Goal: Task Accomplishment & Management: Manage account settings

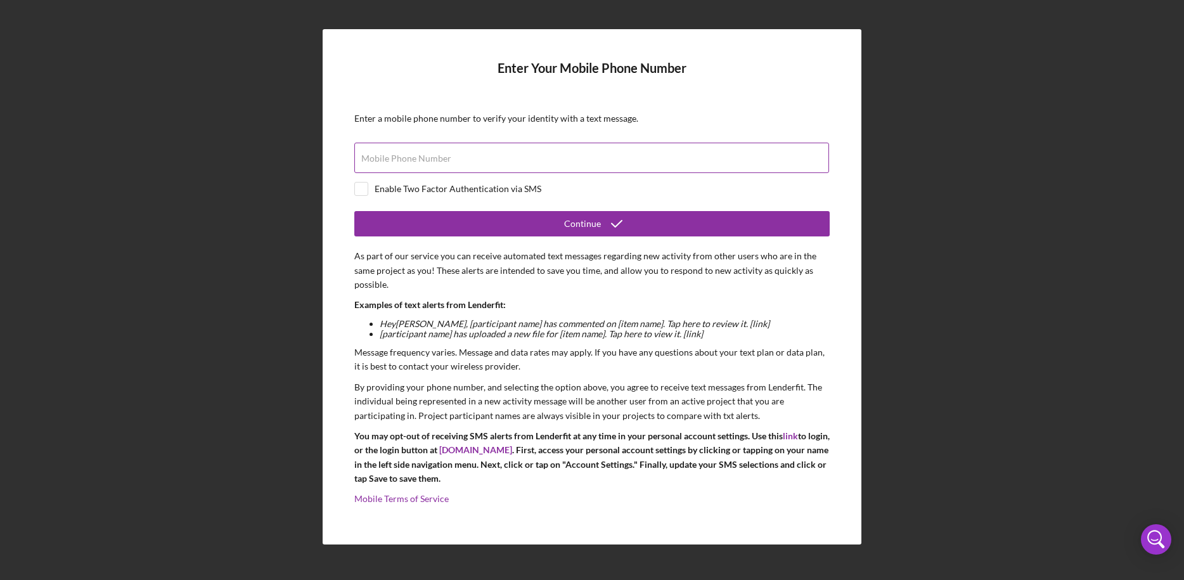
click at [473, 160] on input "Mobile Phone Number" at bounding box center [591, 158] width 475 height 30
type input "[PHONE_NUMBER]"
click at [364, 186] on input "checkbox" at bounding box center [361, 189] width 13 height 13
checkbox input "true"
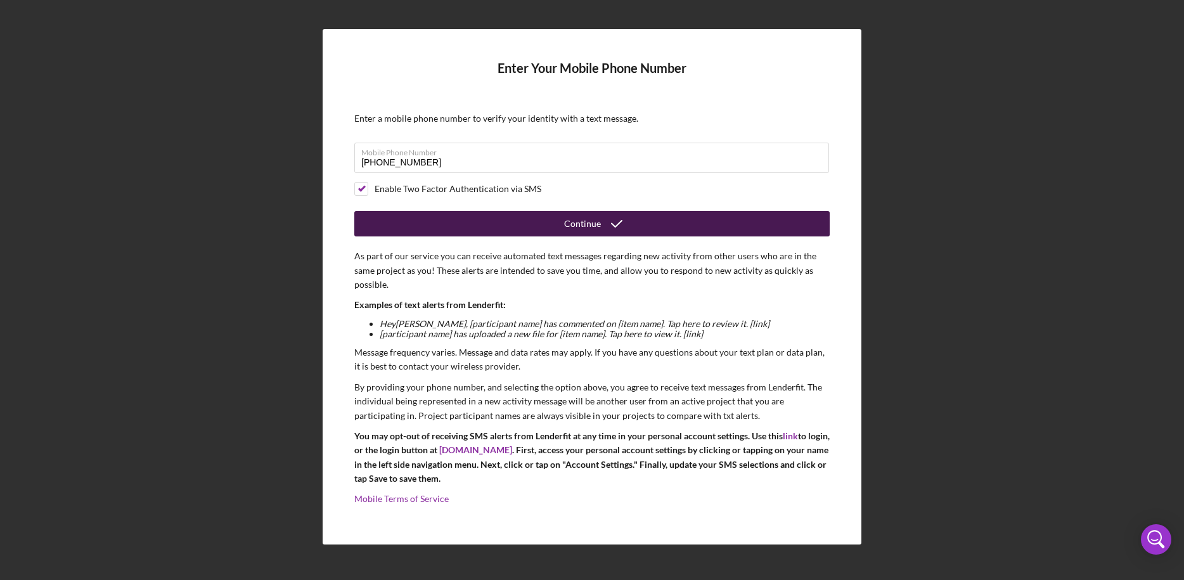
click at [550, 226] on button "Continue" at bounding box center [591, 223] width 475 height 25
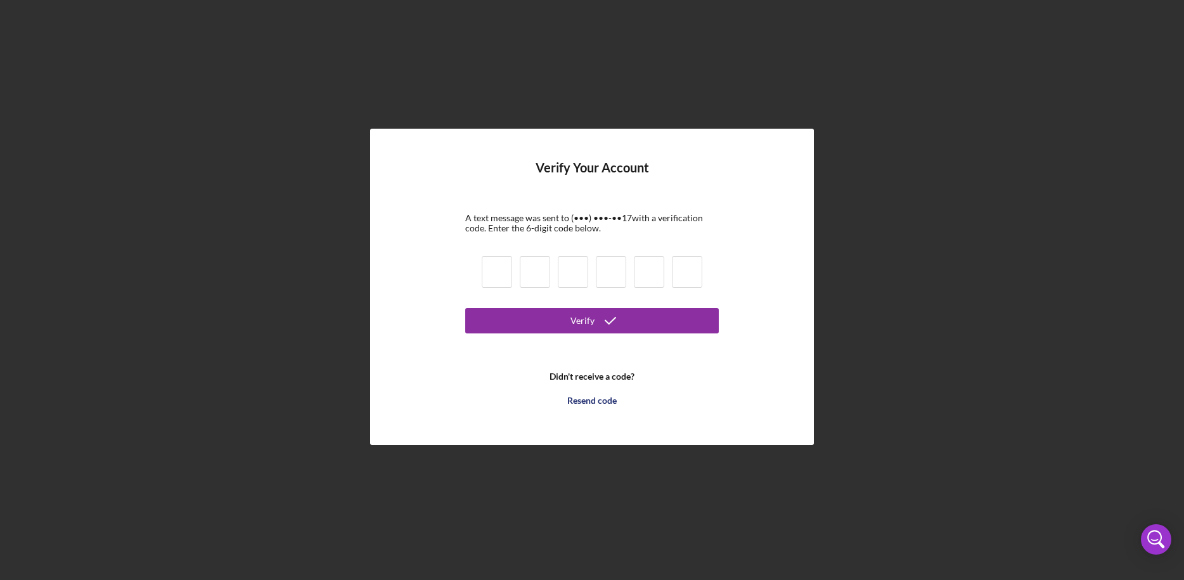
click at [501, 277] on input at bounding box center [497, 272] width 30 height 32
type input "3"
type input "7"
type input "0"
type input "9"
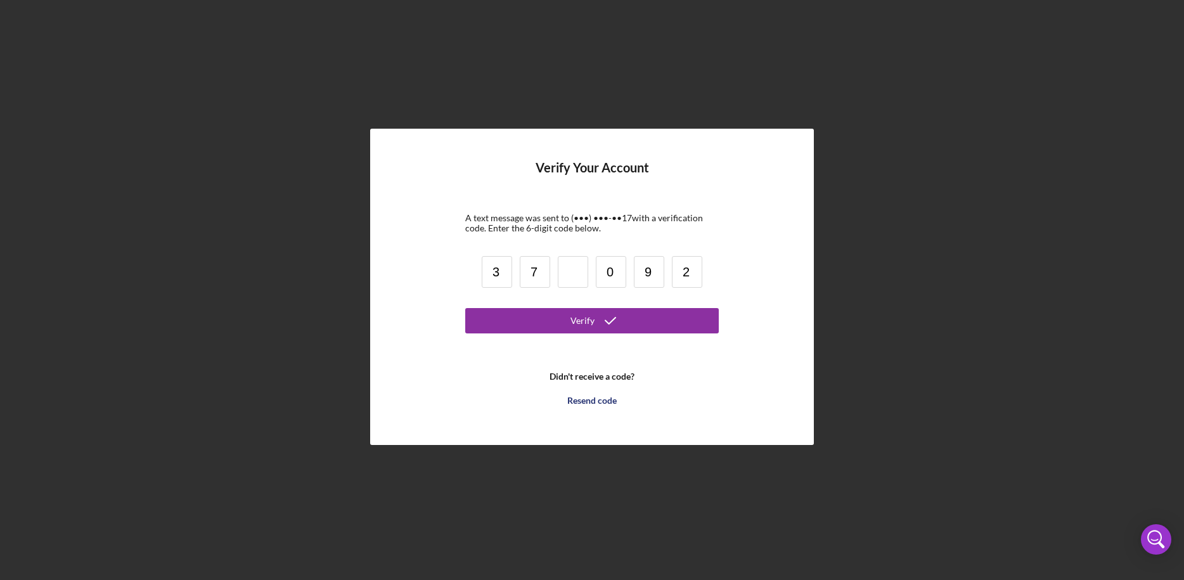
type input "2"
click at [581, 283] on input at bounding box center [573, 272] width 30 height 32
type input "6"
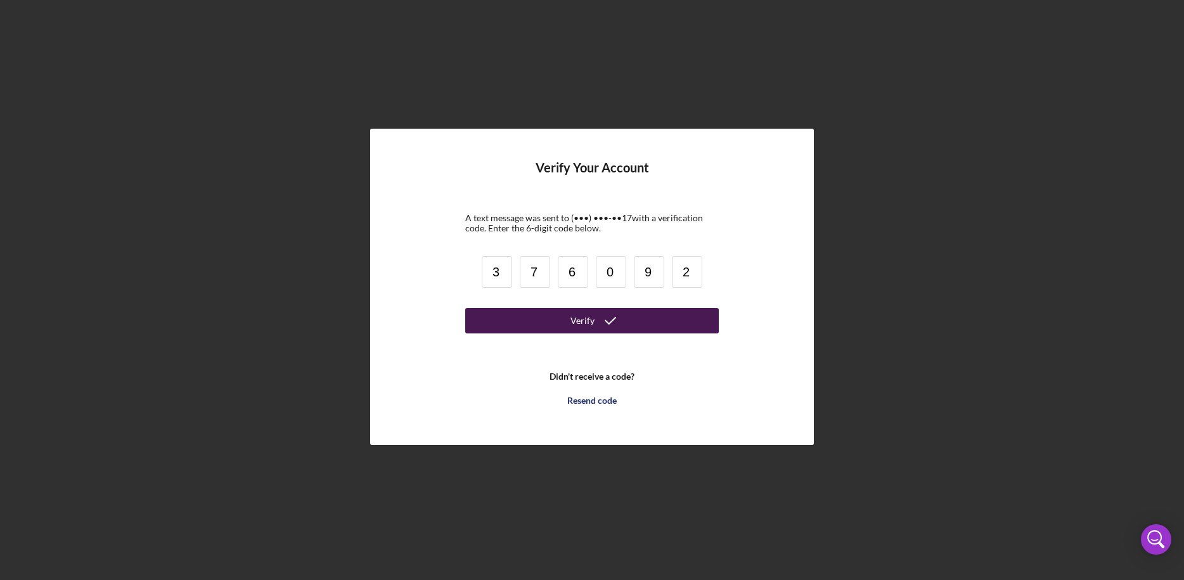
click at [666, 330] on button "Verify" at bounding box center [592, 320] width 254 height 25
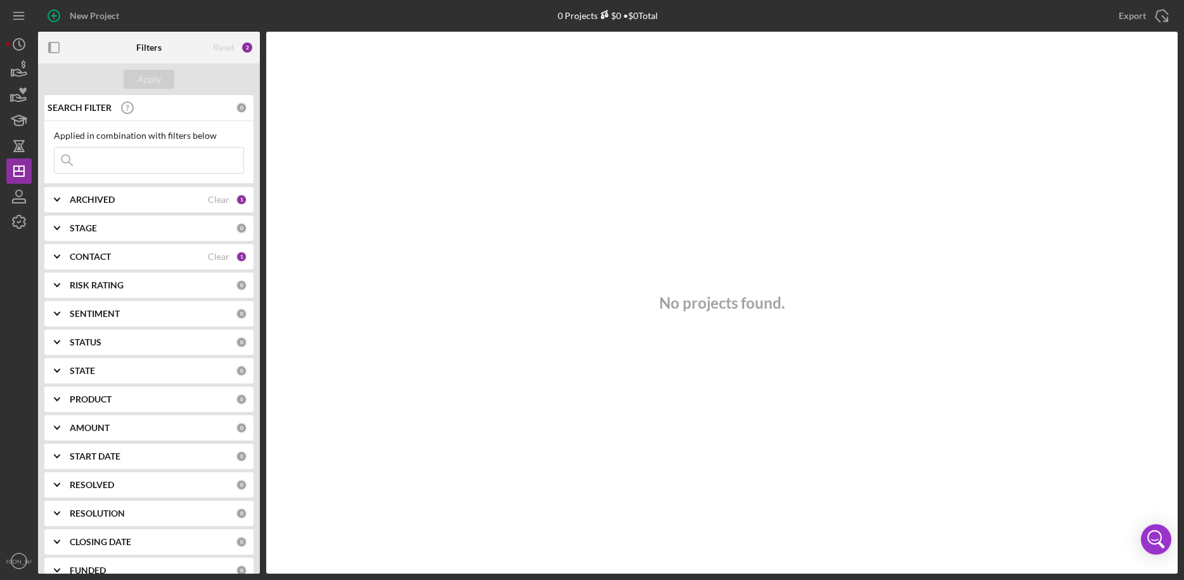
click at [93, 198] on b "ARCHIVED" at bounding box center [92, 200] width 45 height 10
click at [63, 276] on input "Archived" at bounding box center [61, 272] width 13 height 13
checkbox input "true"
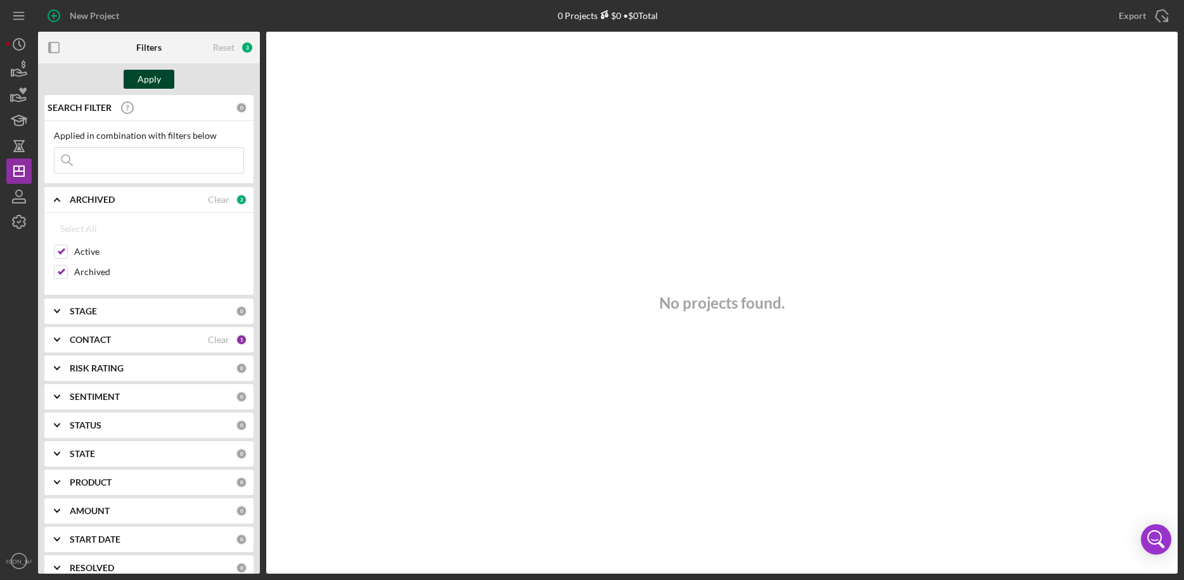
click at [148, 86] on div "Apply" at bounding box center [149, 79] width 23 height 19
click at [103, 343] on b "CONTACT" at bounding box center [90, 340] width 41 height 10
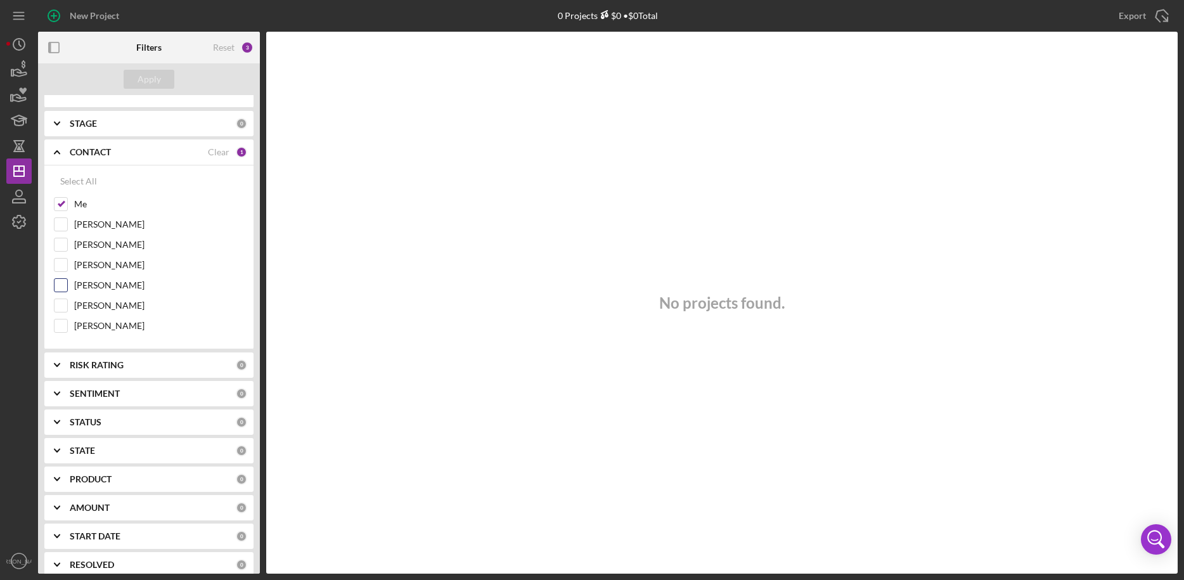
scroll to position [188, 0]
click at [104, 388] on b "SENTIMENT" at bounding box center [95, 393] width 50 height 10
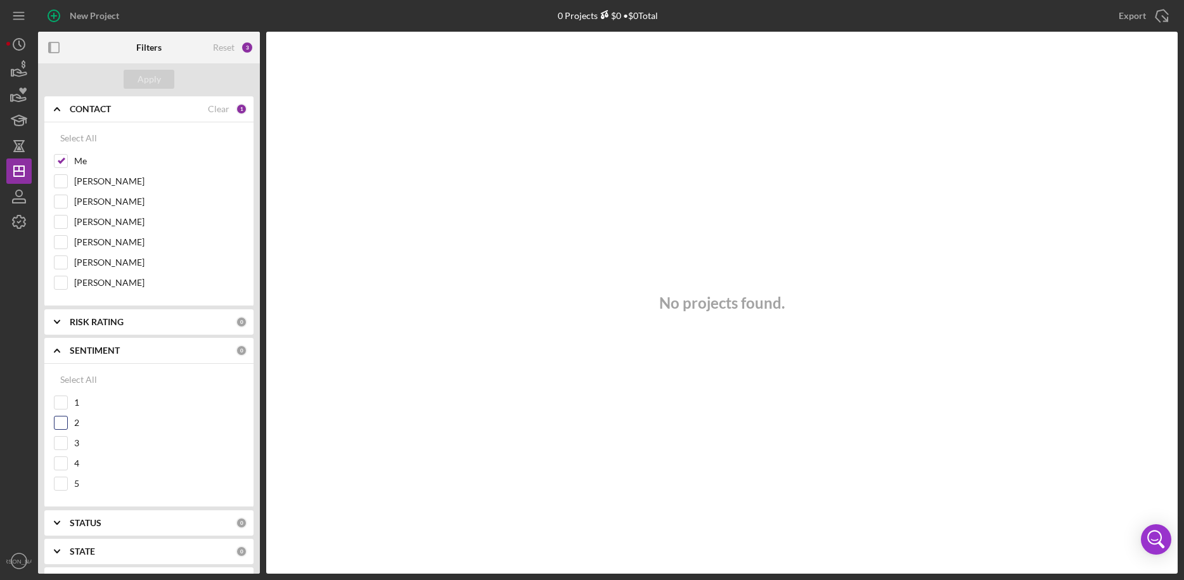
scroll to position [216, 0]
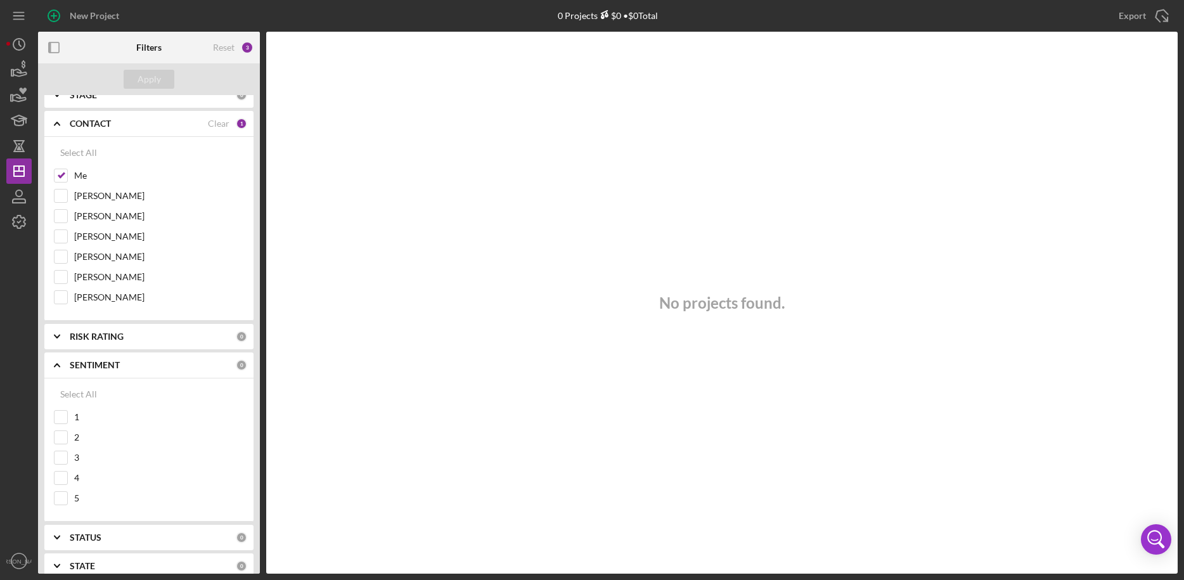
click at [109, 335] on b "RISK RATING" at bounding box center [97, 336] width 54 height 10
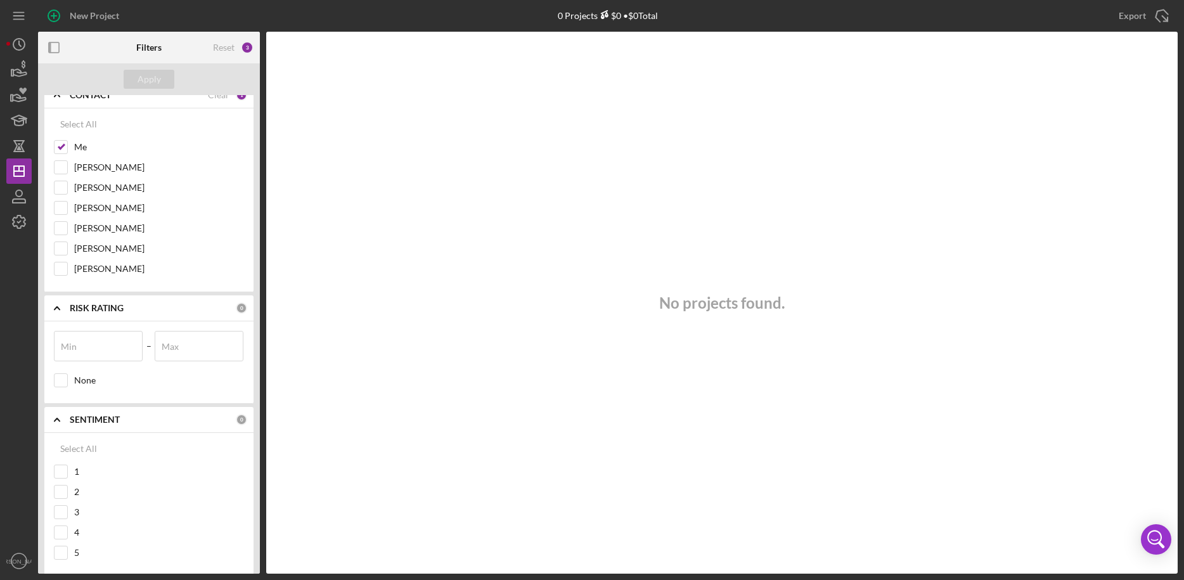
scroll to position [245, 0]
click at [118, 423] on b "SENTIMENT" at bounding box center [95, 420] width 50 height 10
click at [101, 312] on b "RISK RATING" at bounding box center [97, 308] width 54 height 10
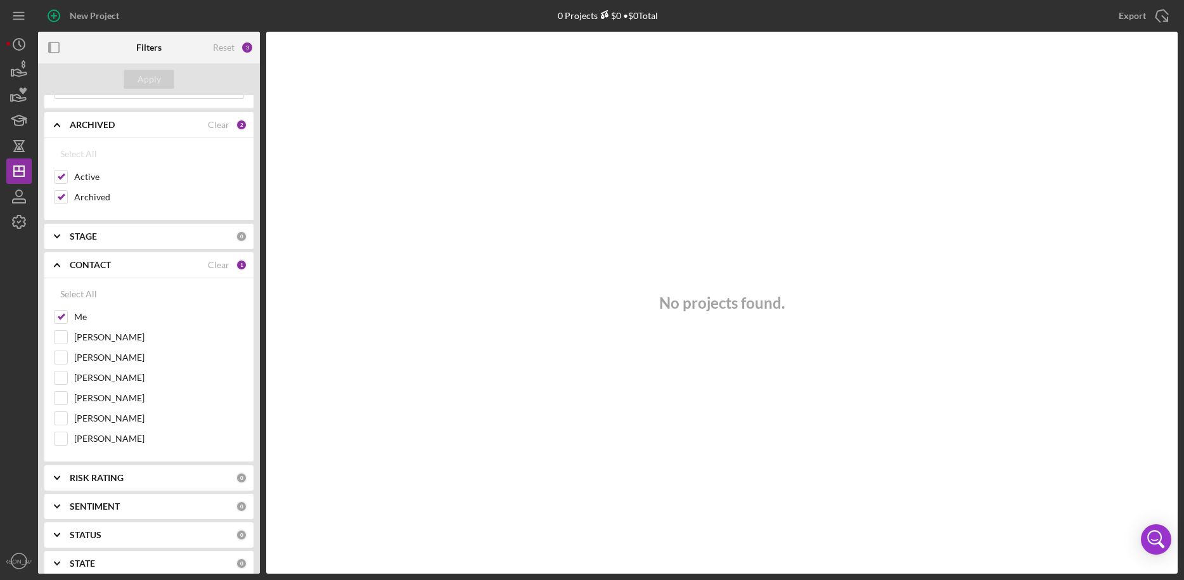
scroll to position [75, 0]
click at [93, 257] on div "CONTACT Clear 1" at bounding box center [158, 264] width 177 height 25
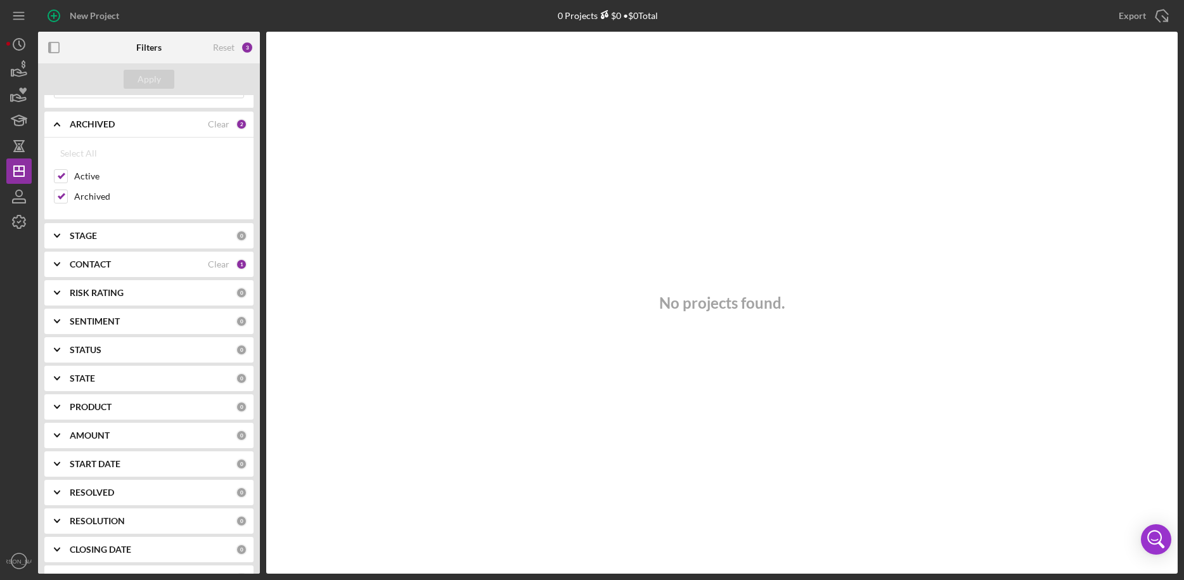
scroll to position [0, 0]
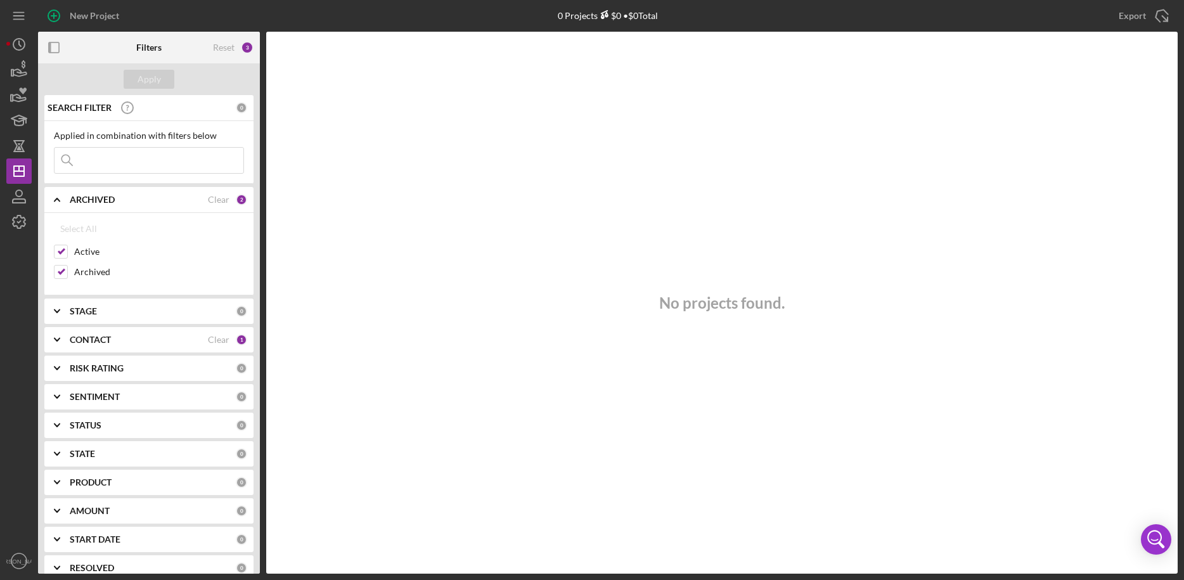
click at [108, 199] on b "ARCHIVED" at bounding box center [92, 200] width 45 height 10
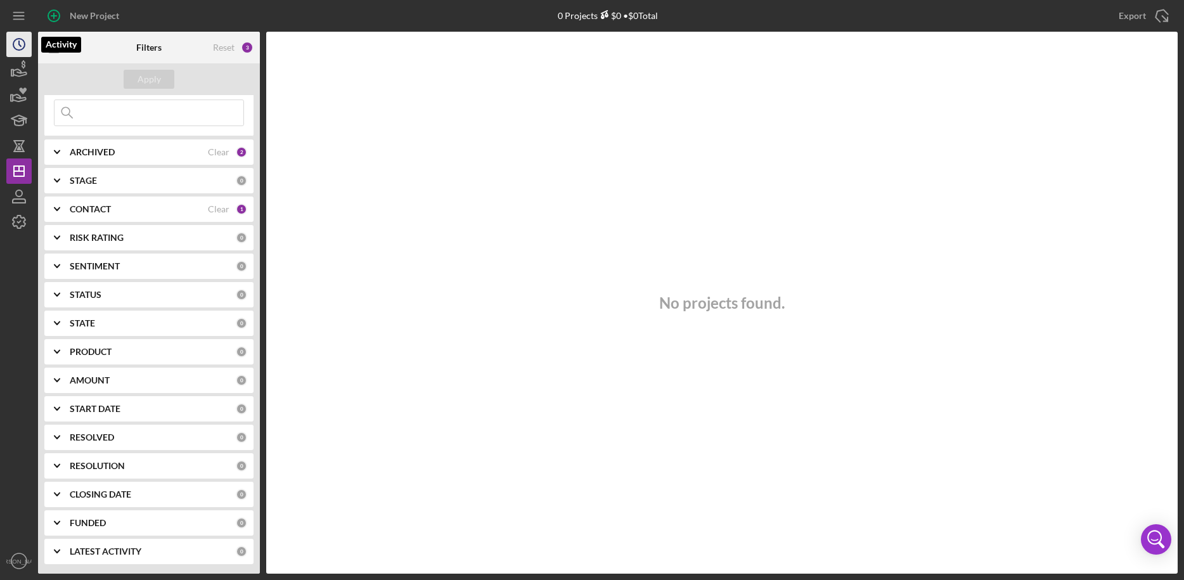
click at [23, 42] on icon "Icon/History" at bounding box center [19, 45] width 32 height 32
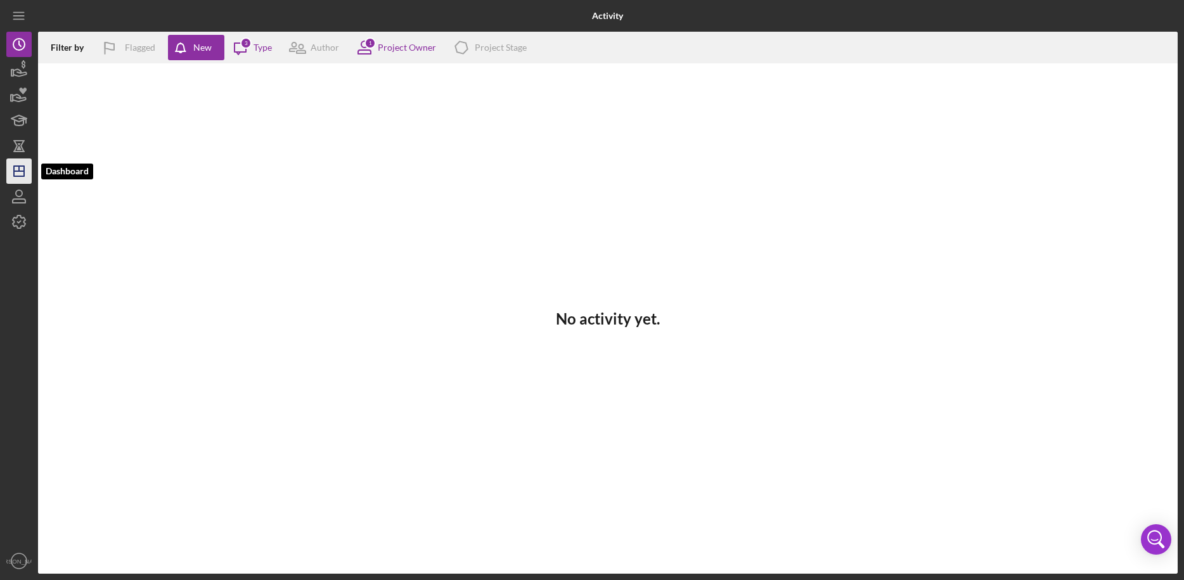
click at [20, 172] on icon "Icon/Dashboard" at bounding box center [19, 171] width 32 height 32
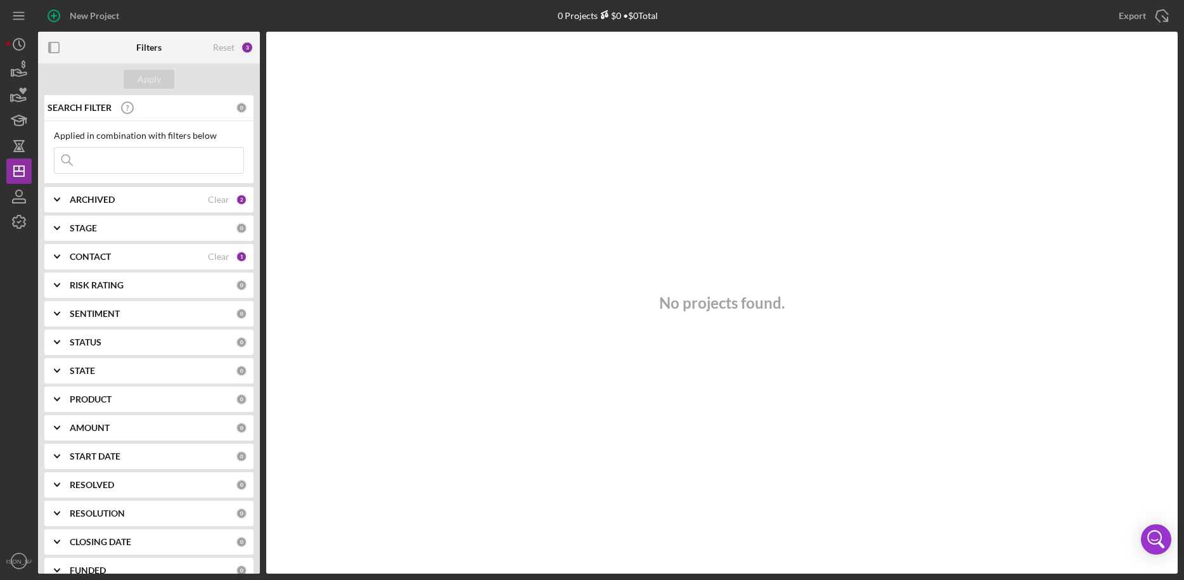
scroll to position [48, 0]
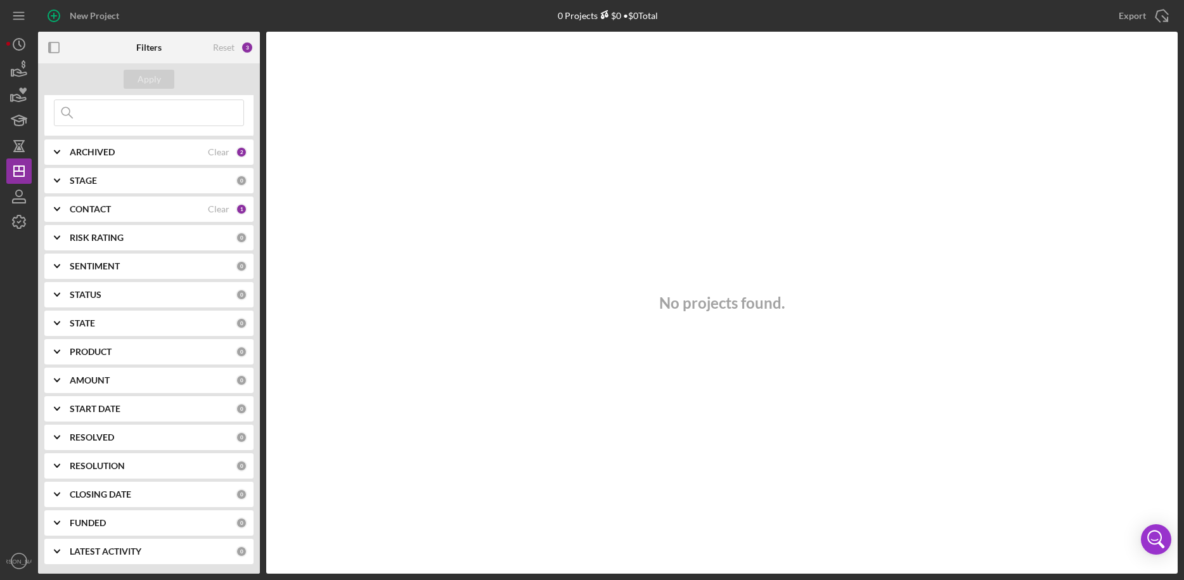
click at [114, 267] on b "SENTIMENT" at bounding box center [95, 266] width 50 height 10
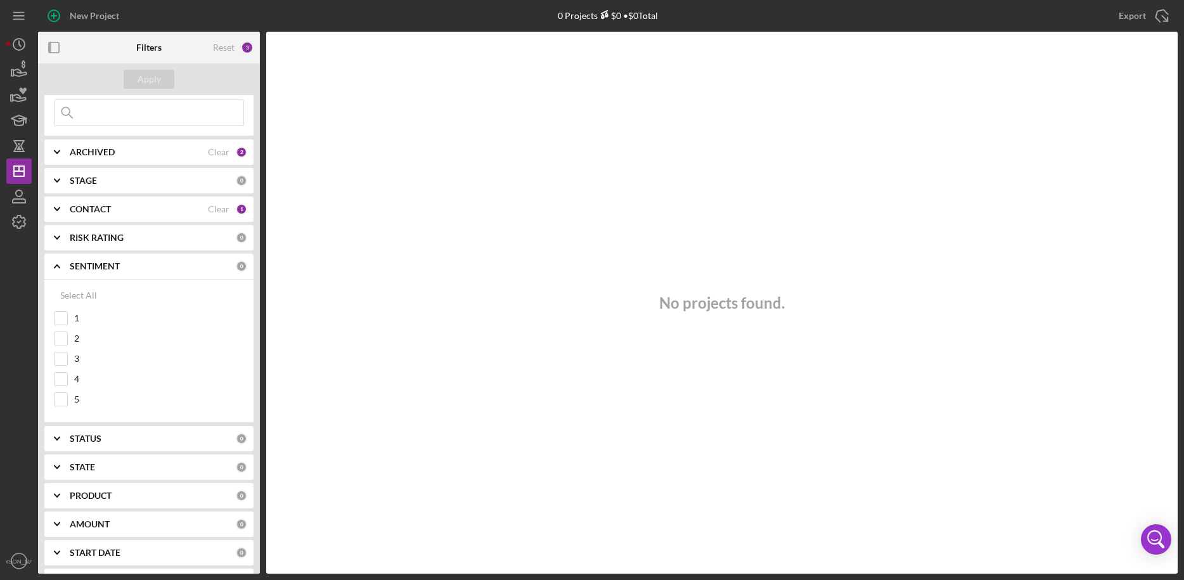
click at [114, 267] on b "SENTIMENT" at bounding box center [95, 266] width 50 height 10
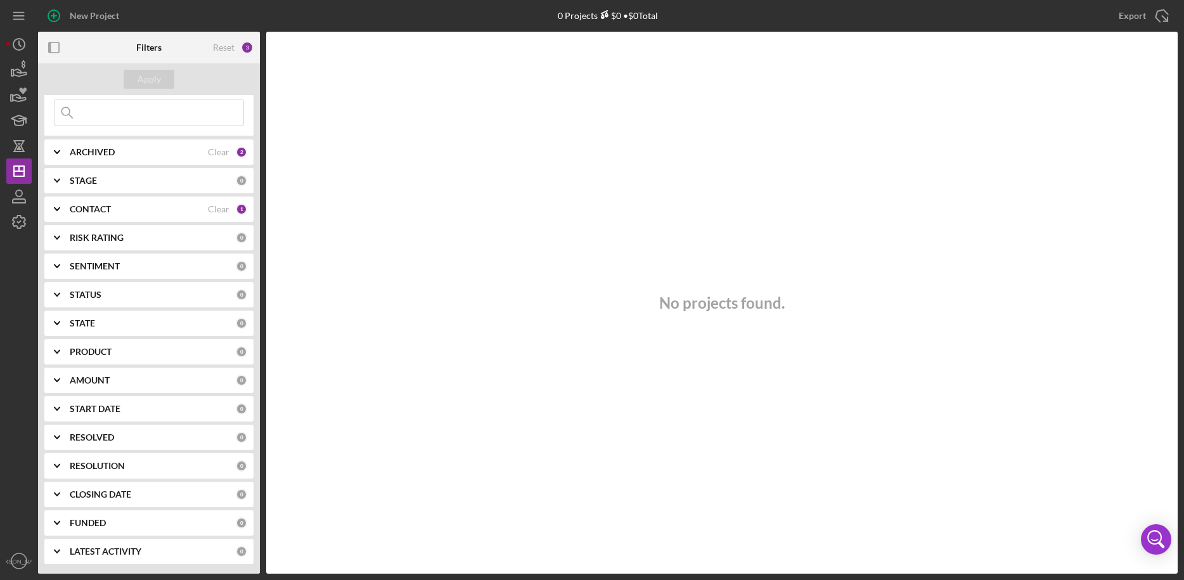
click at [94, 235] on b "RISK RATING" at bounding box center [97, 238] width 54 height 10
click at [20, 199] on icon "button" at bounding box center [19, 201] width 13 height 4
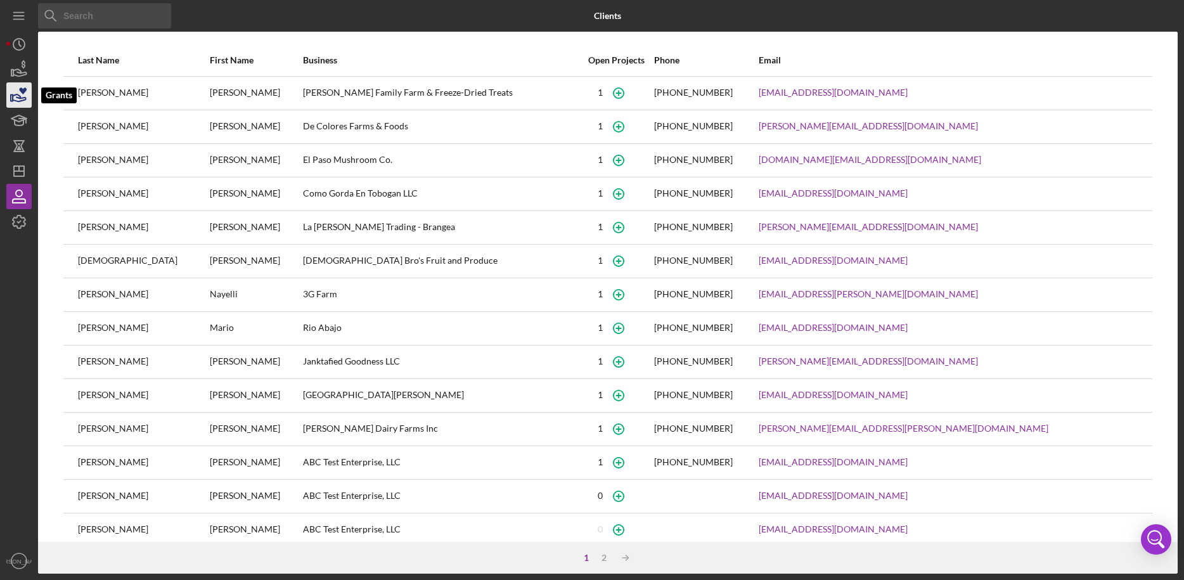
click at [18, 103] on icon "button" at bounding box center [19, 95] width 32 height 32
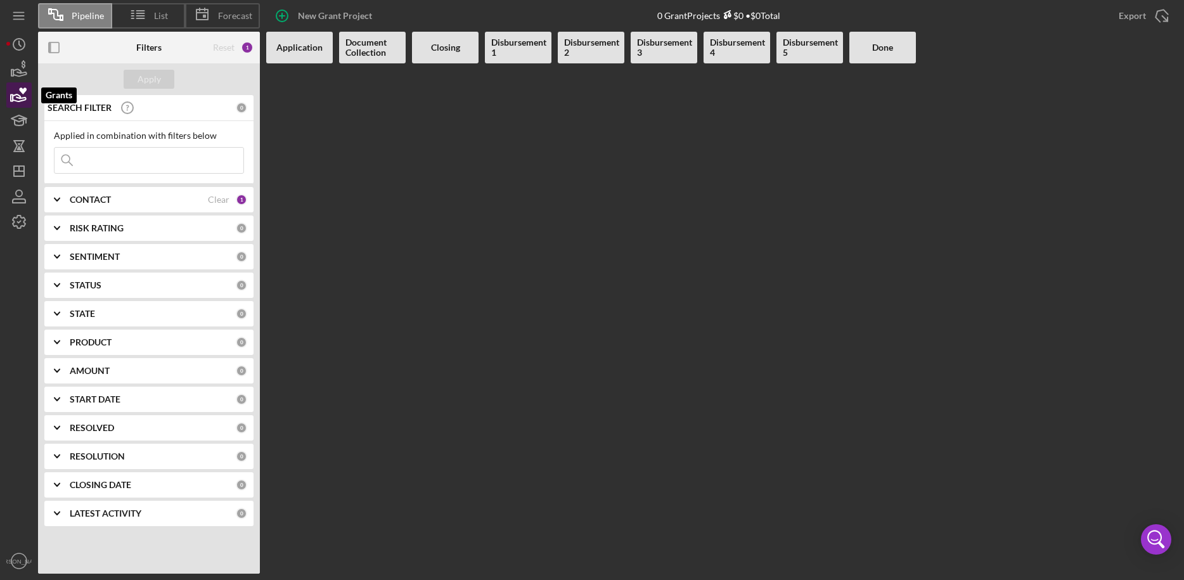
click at [20, 98] on icon "button" at bounding box center [19, 97] width 13 height 7
click at [396, 55] on b "Document Collection" at bounding box center [372, 47] width 54 height 20
click at [126, 255] on div "SENTIMENT" at bounding box center [153, 257] width 166 height 10
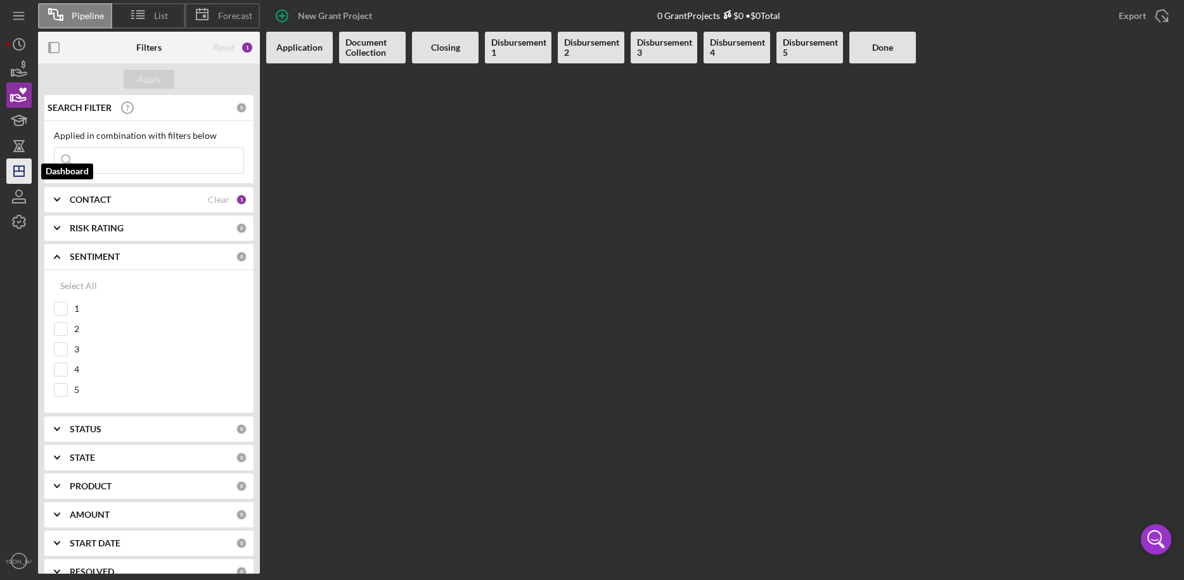
click at [22, 173] on icon "Icon/Dashboard" at bounding box center [19, 171] width 32 height 32
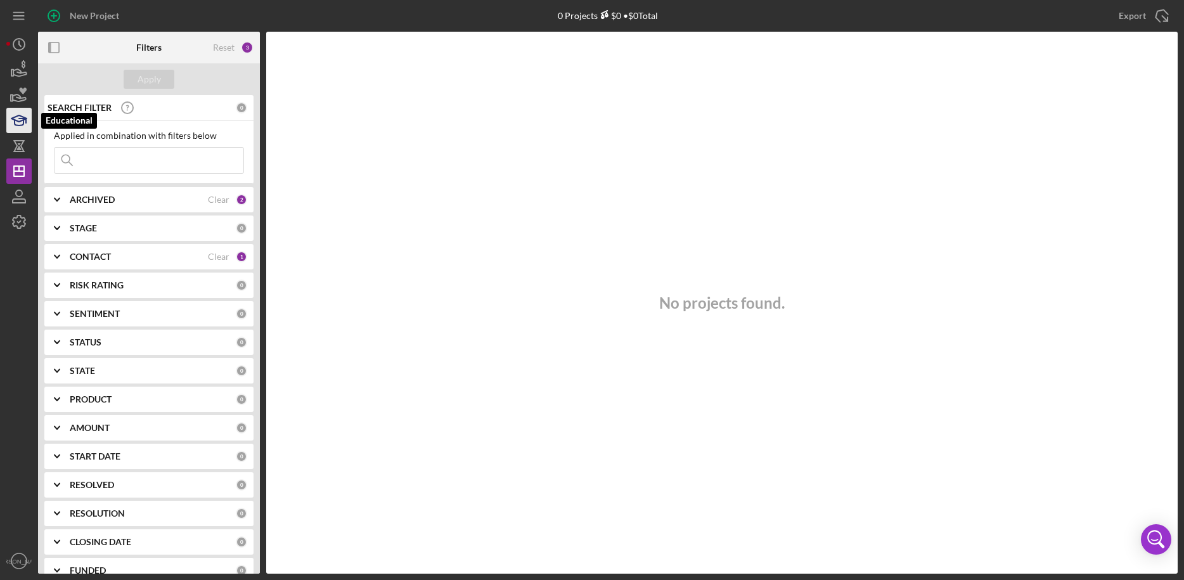
click at [20, 117] on icon "button" at bounding box center [19, 121] width 32 height 32
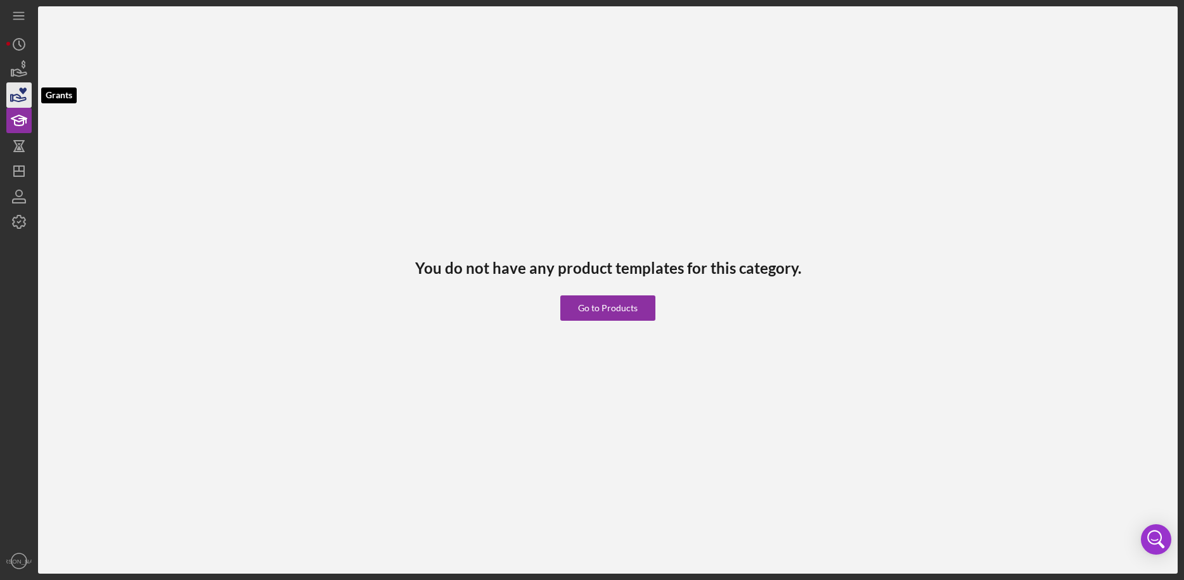
click at [18, 93] on icon "button" at bounding box center [19, 95] width 32 height 32
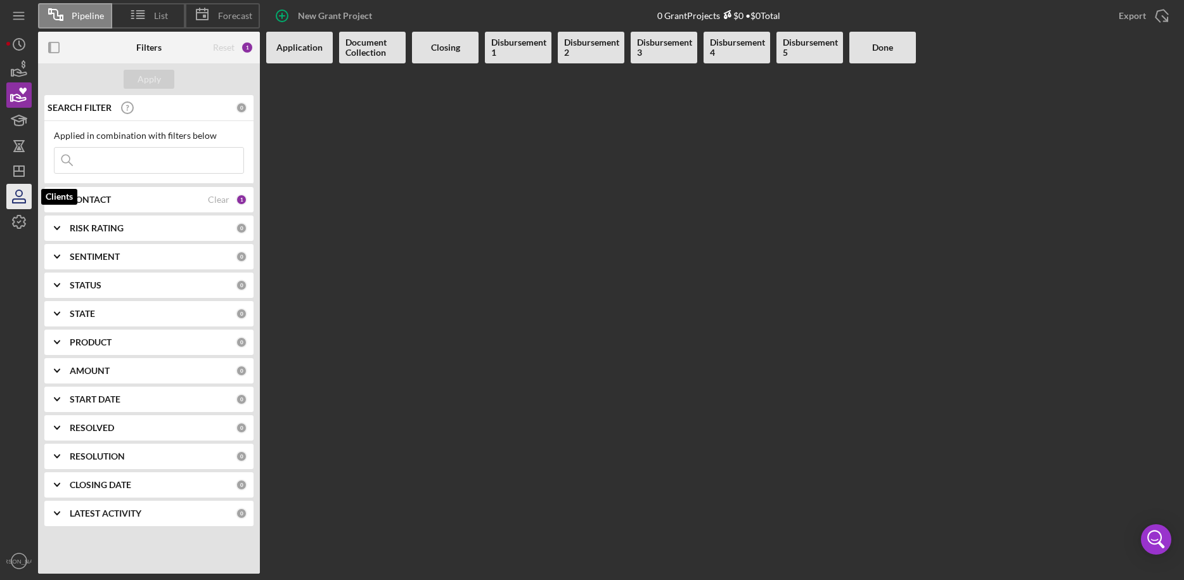
click at [20, 192] on icon "button" at bounding box center [19, 197] width 32 height 32
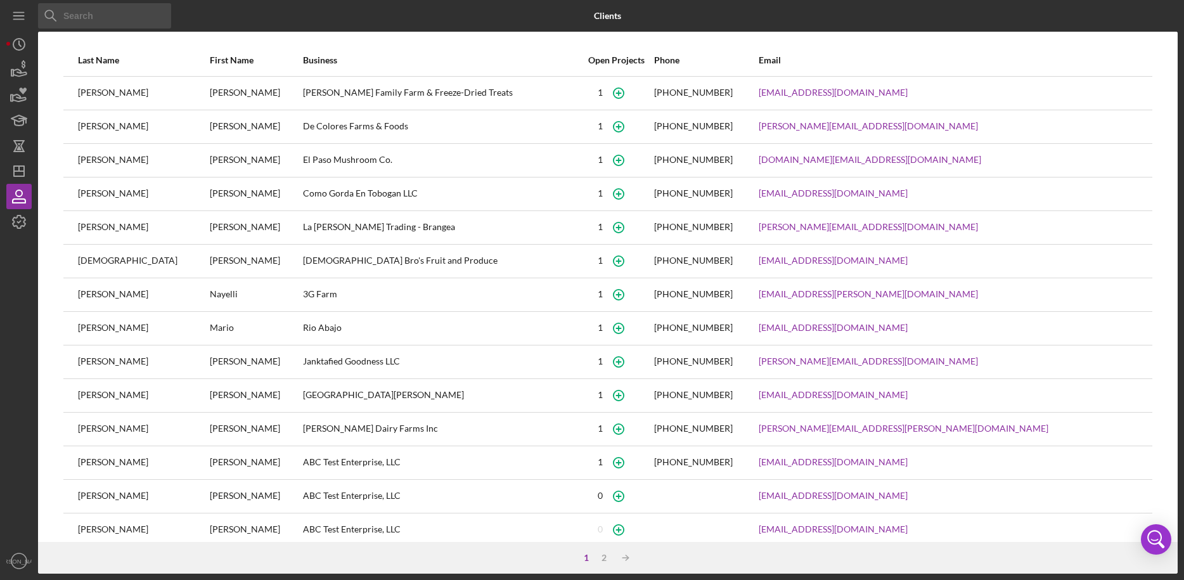
scroll to position [51, 0]
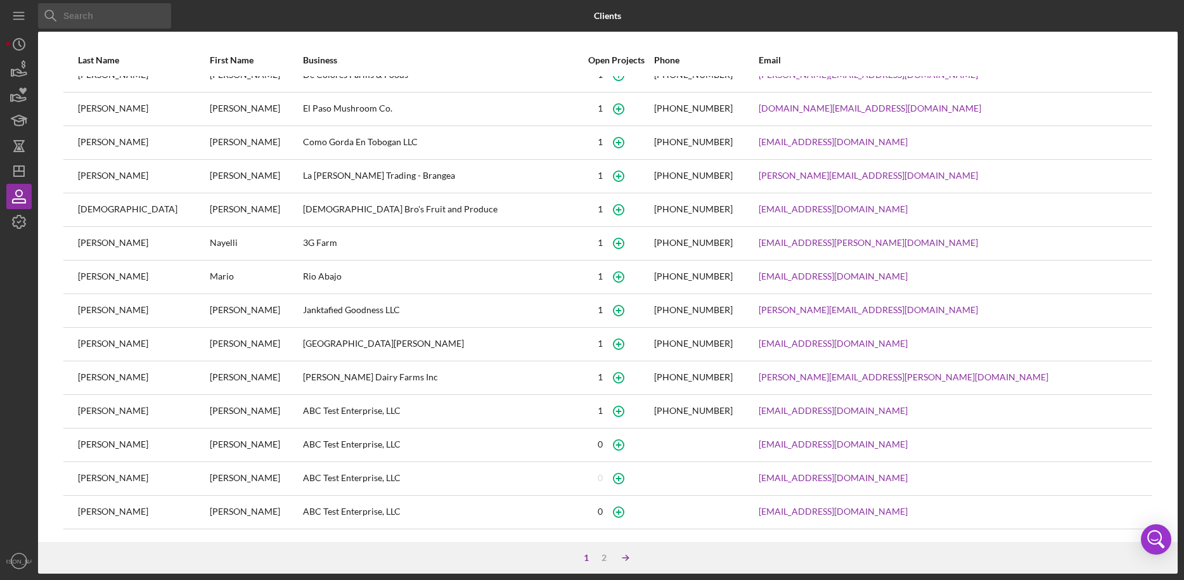
click at [629, 555] on icon "Icon/Table Sort Arrow" at bounding box center [625, 557] width 25 height 25
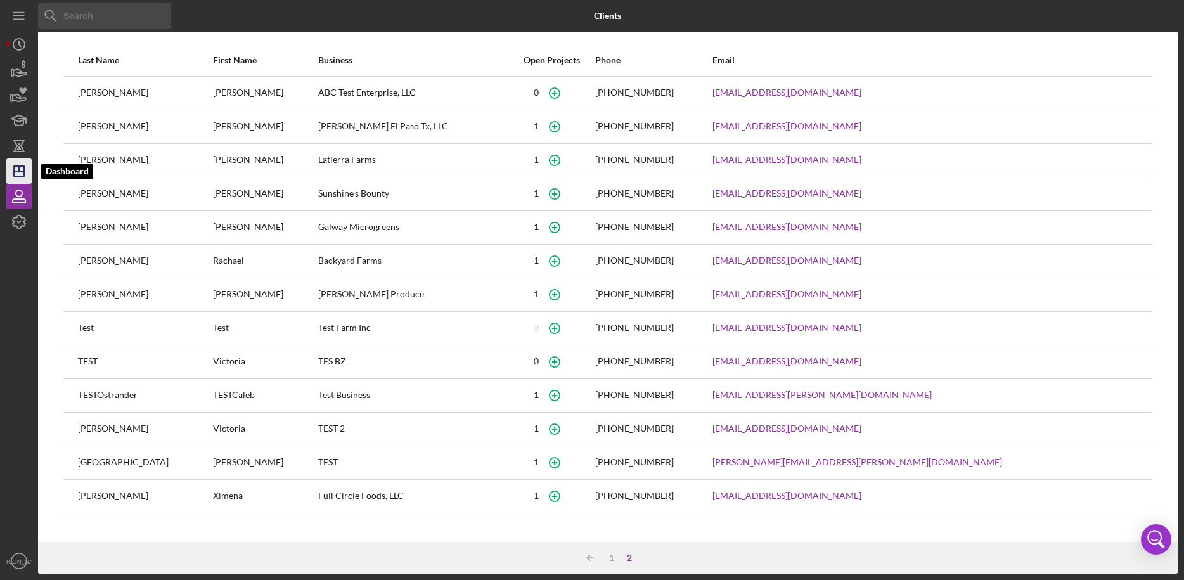
click at [16, 171] on line "button" at bounding box center [19, 171] width 10 height 0
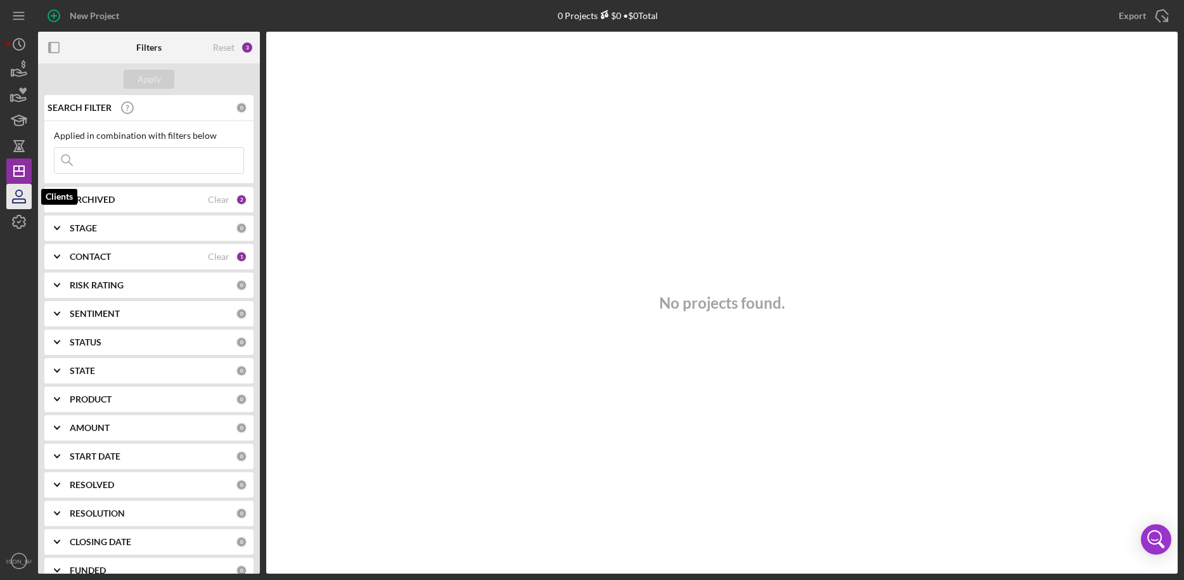
click at [24, 196] on icon "button" at bounding box center [19, 197] width 32 height 32
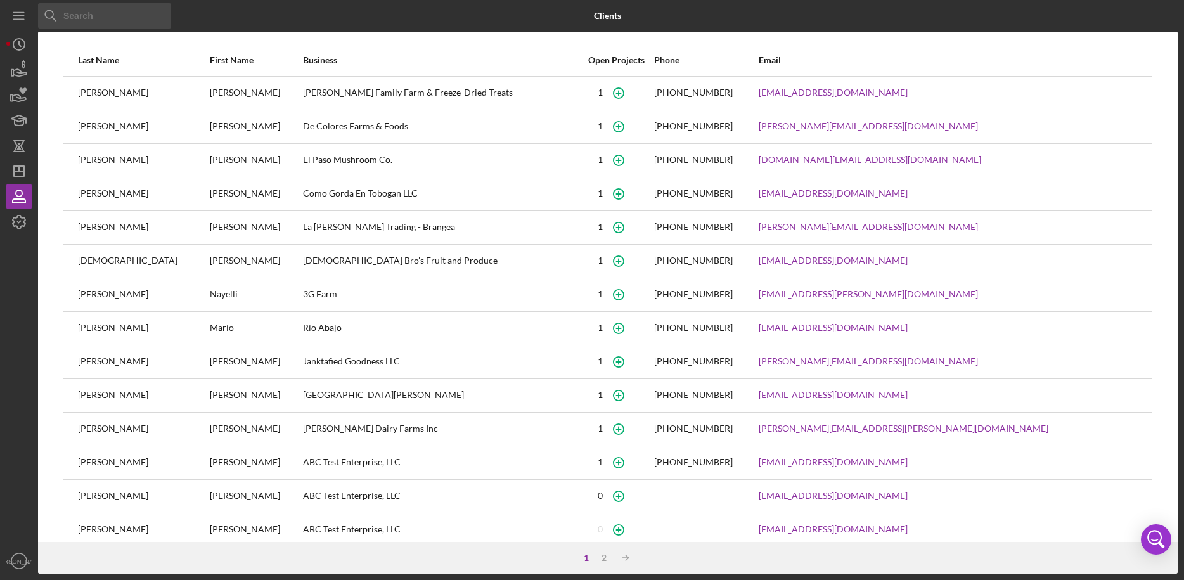
click at [588, 558] on div "1" at bounding box center [586, 558] width 18 height 10
click at [602, 558] on div "2" at bounding box center [604, 558] width 18 height 10
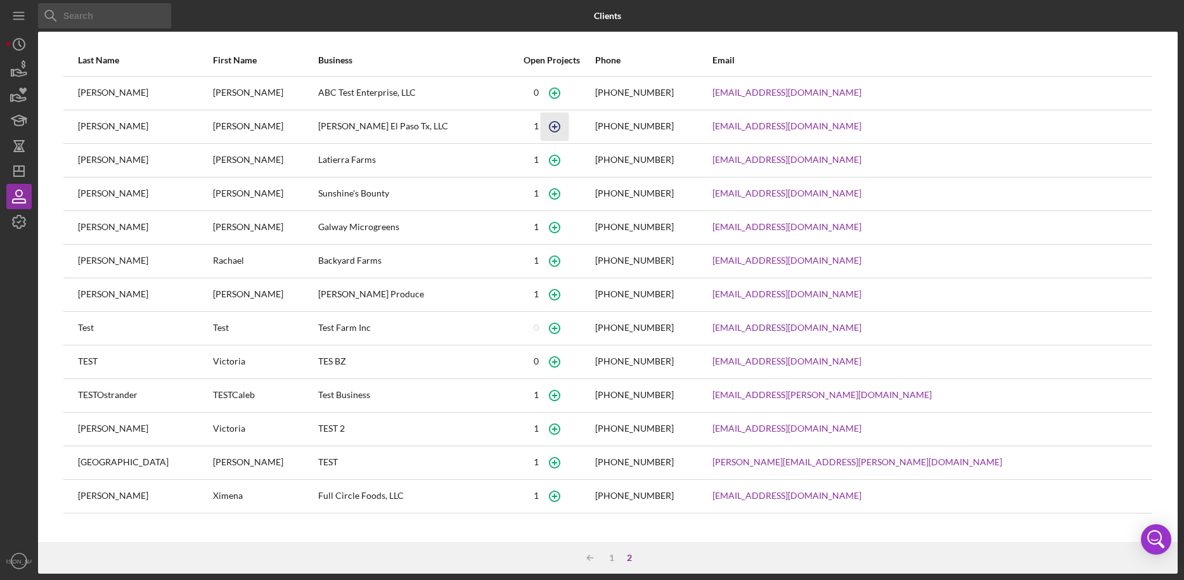
click at [569, 124] on icon "button" at bounding box center [554, 126] width 29 height 29
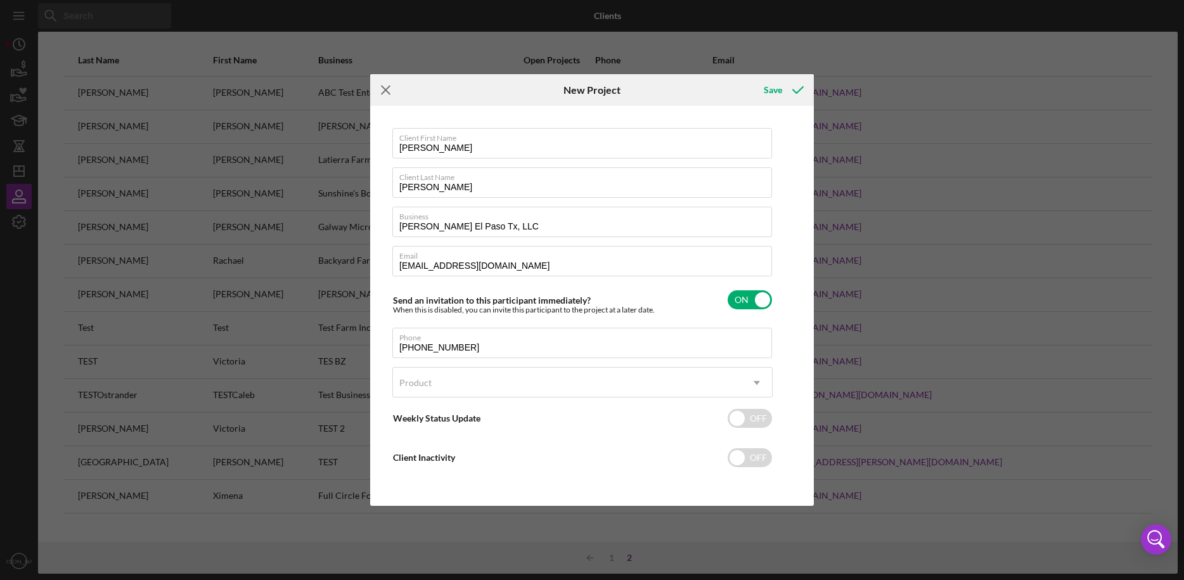
click at [384, 93] on icon "Icon/Menu Close" at bounding box center [386, 90] width 32 height 32
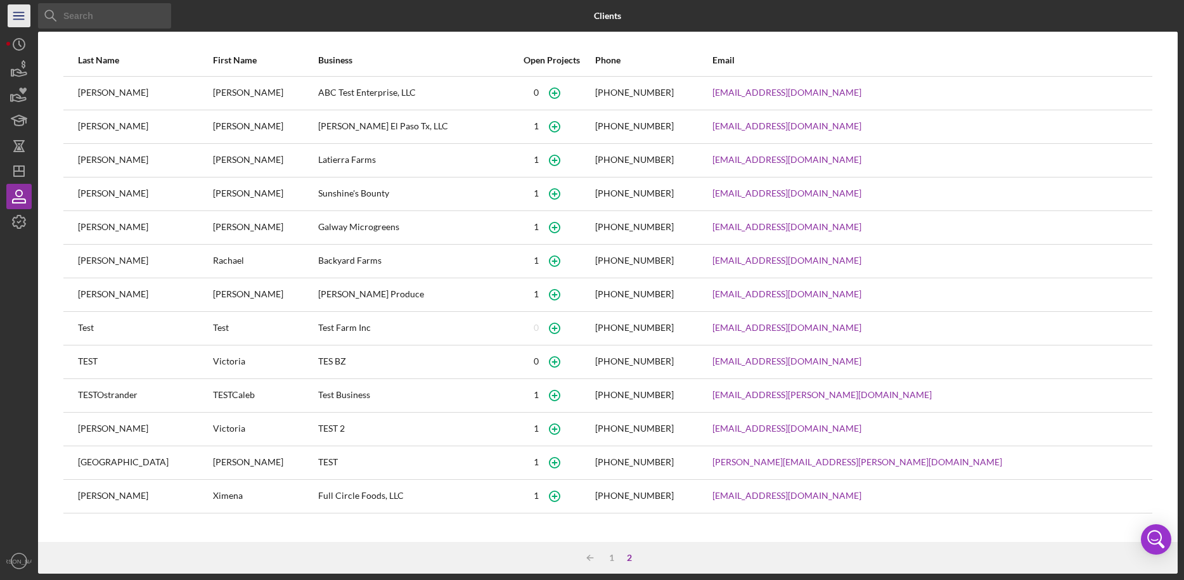
click at [22, 16] on icon "Icon/Menu" at bounding box center [19, 16] width 29 height 29
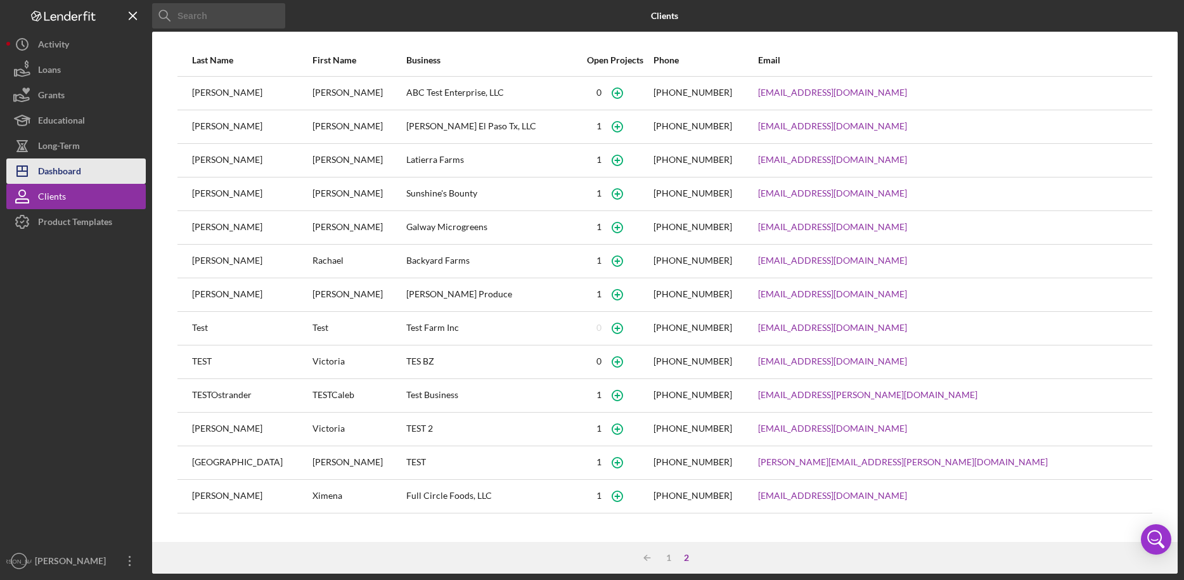
click at [74, 167] on div "Dashboard" at bounding box center [59, 172] width 43 height 29
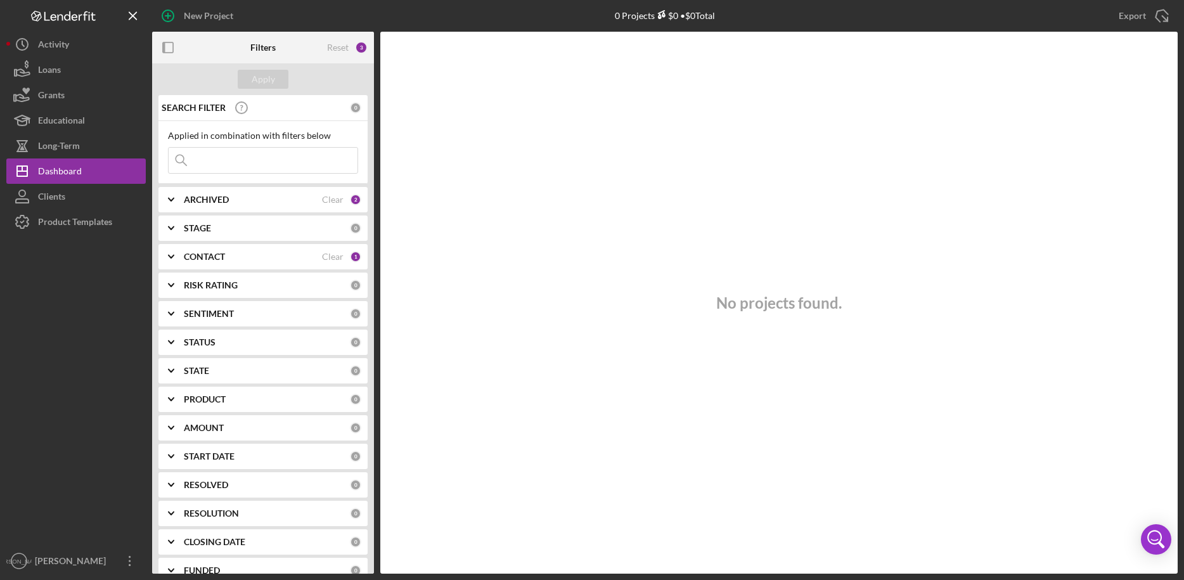
scroll to position [48, 0]
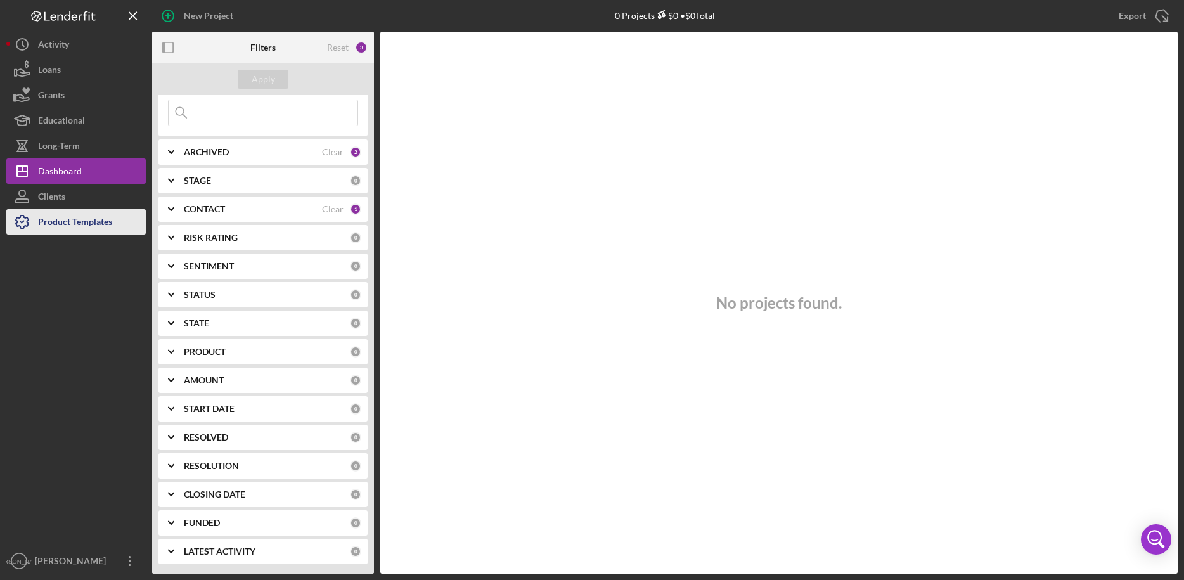
click at [100, 222] on div "Product Templates" at bounding box center [75, 223] width 74 height 29
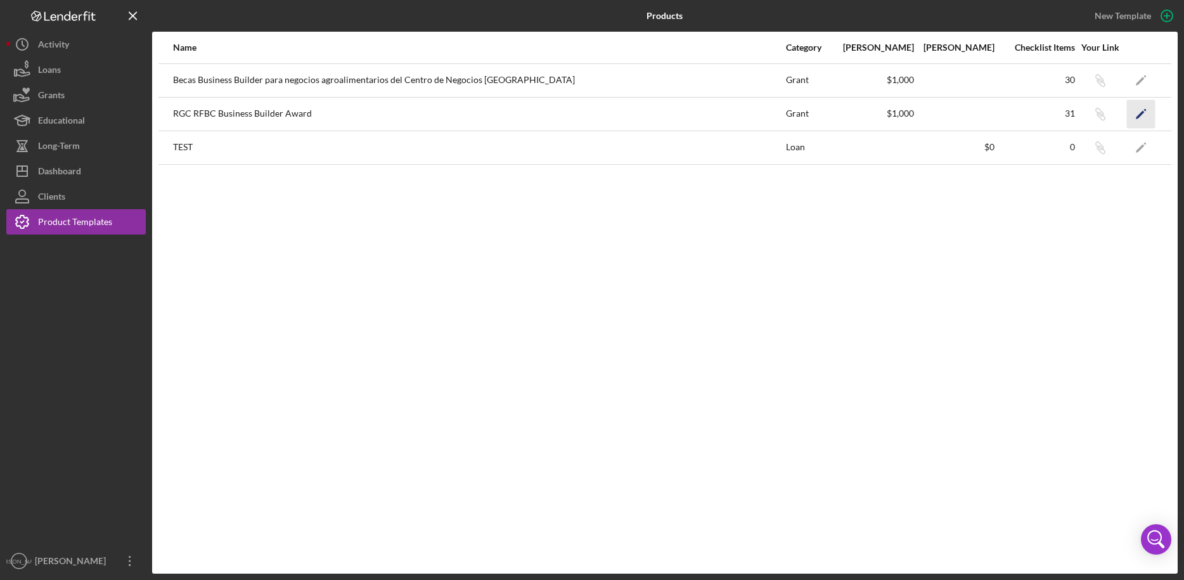
click at [1140, 115] on polygon "button" at bounding box center [1140, 114] width 9 height 9
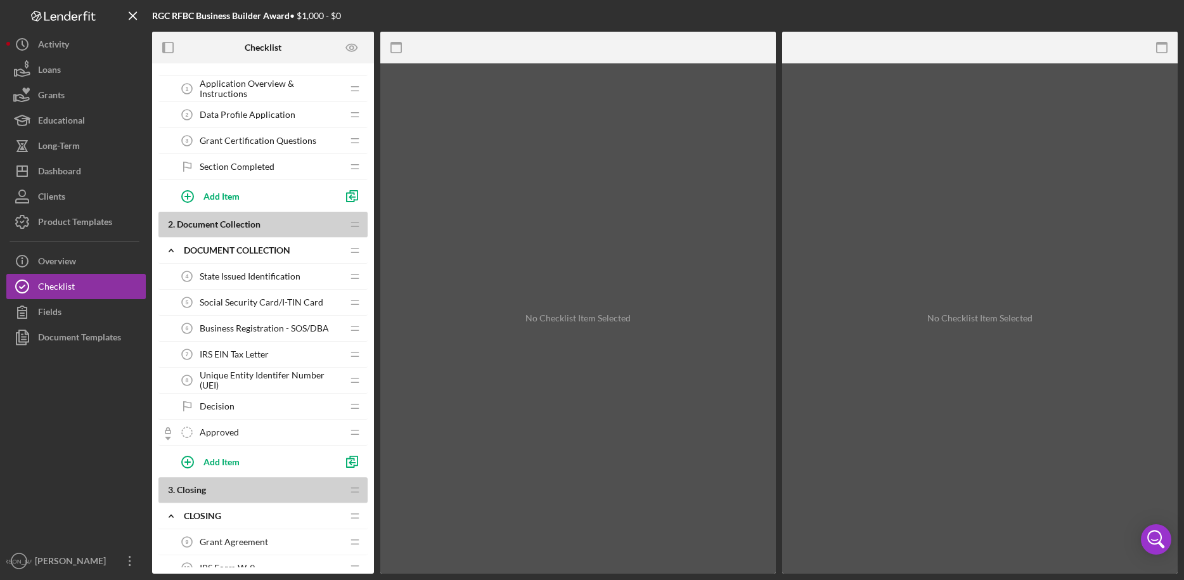
scroll to position [46, 0]
click at [86, 338] on div "Document Templates" at bounding box center [79, 339] width 83 height 29
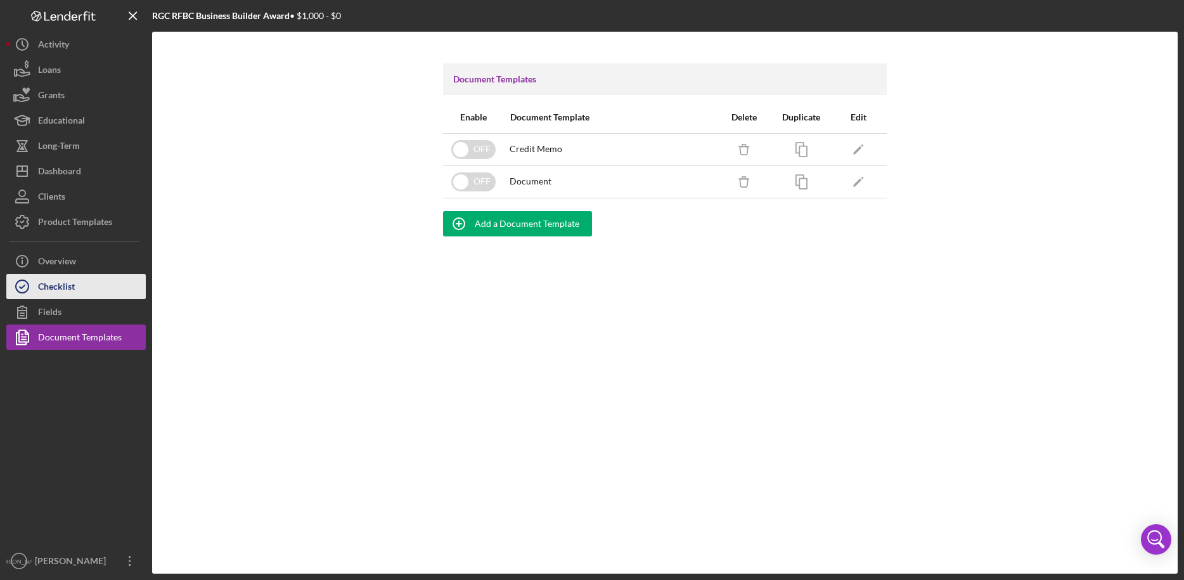
click at [79, 288] on button "Checklist" at bounding box center [75, 286] width 139 height 25
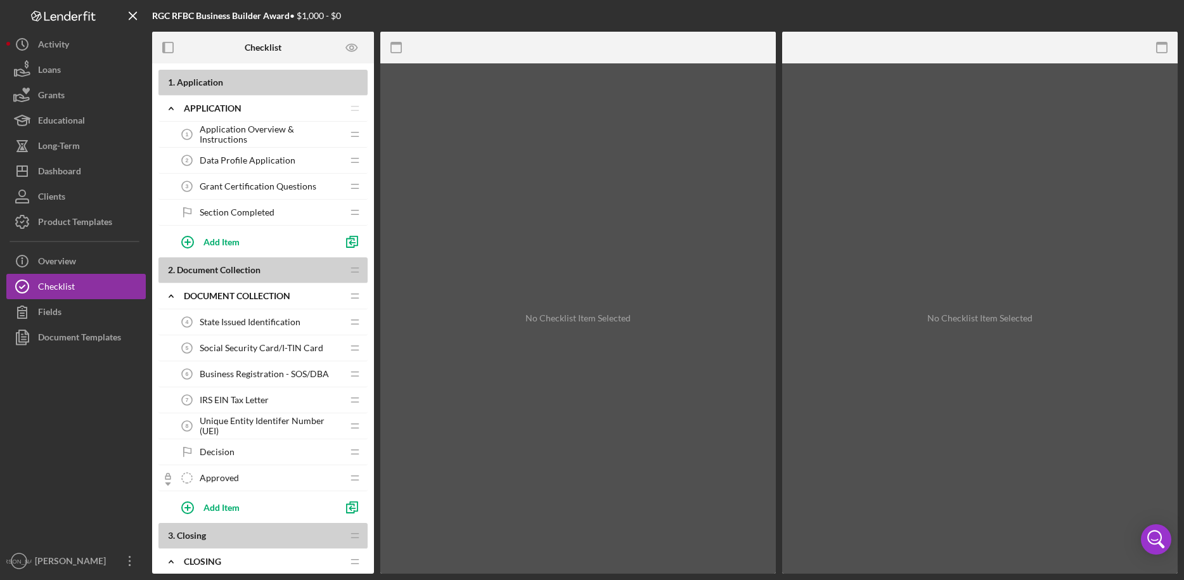
click at [261, 401] on span "IRS EIN Tax Letter" at bounding box center [234, 400] width 69 height 10
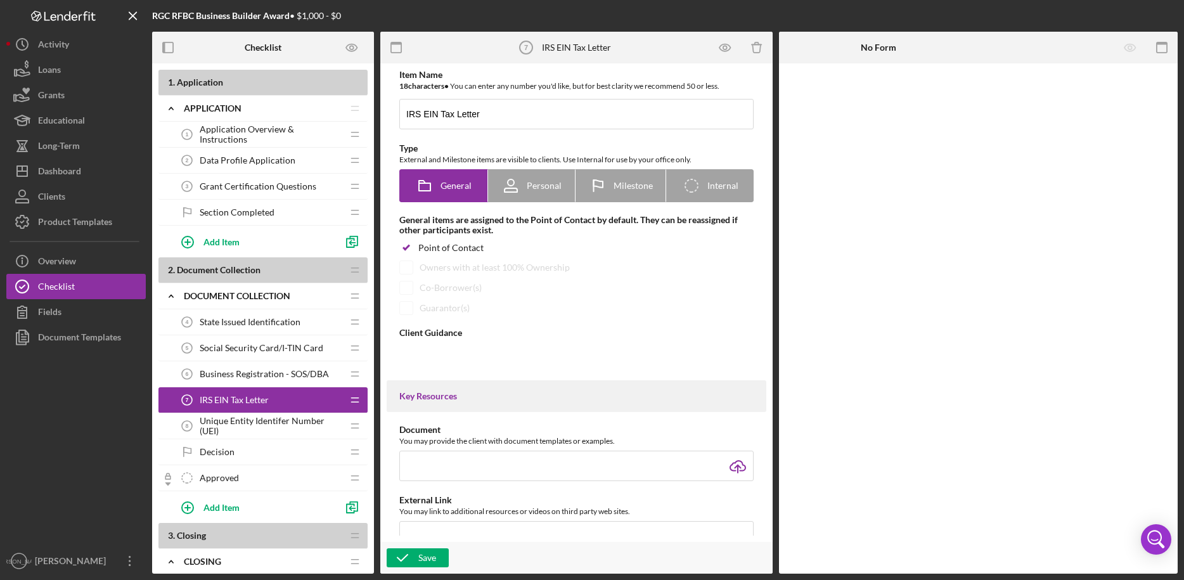
type textarea "<div>Please upload a copy of your IRS EIN Tax Letter.</div>"
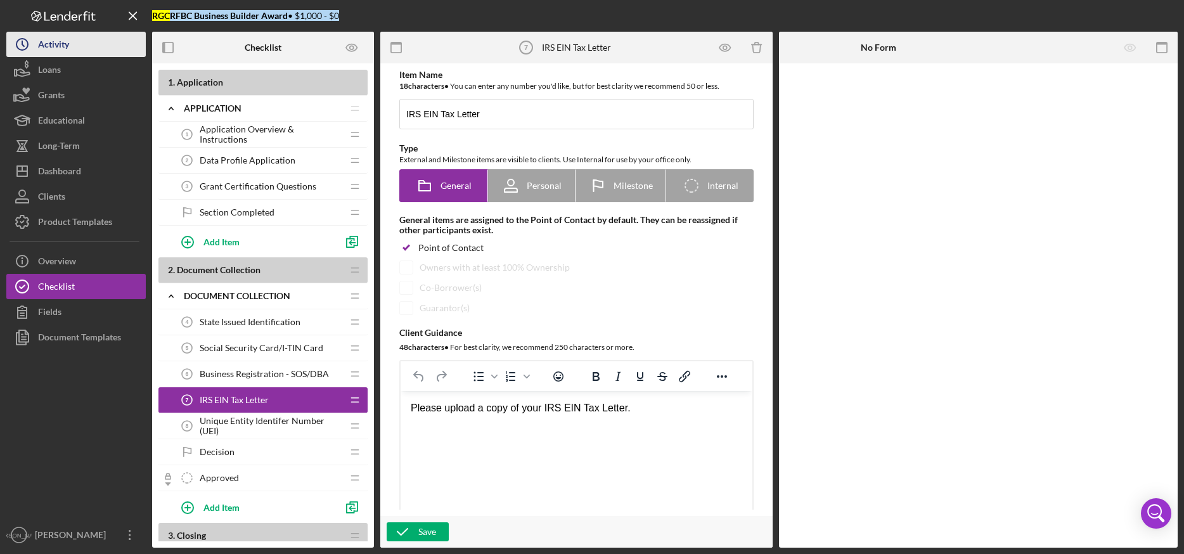
click at [94, 39] on button "Icon/History Activity" at bounding box center [75, 44] width 139 height 25
